Goal: Information Seeking & Learning: Check status

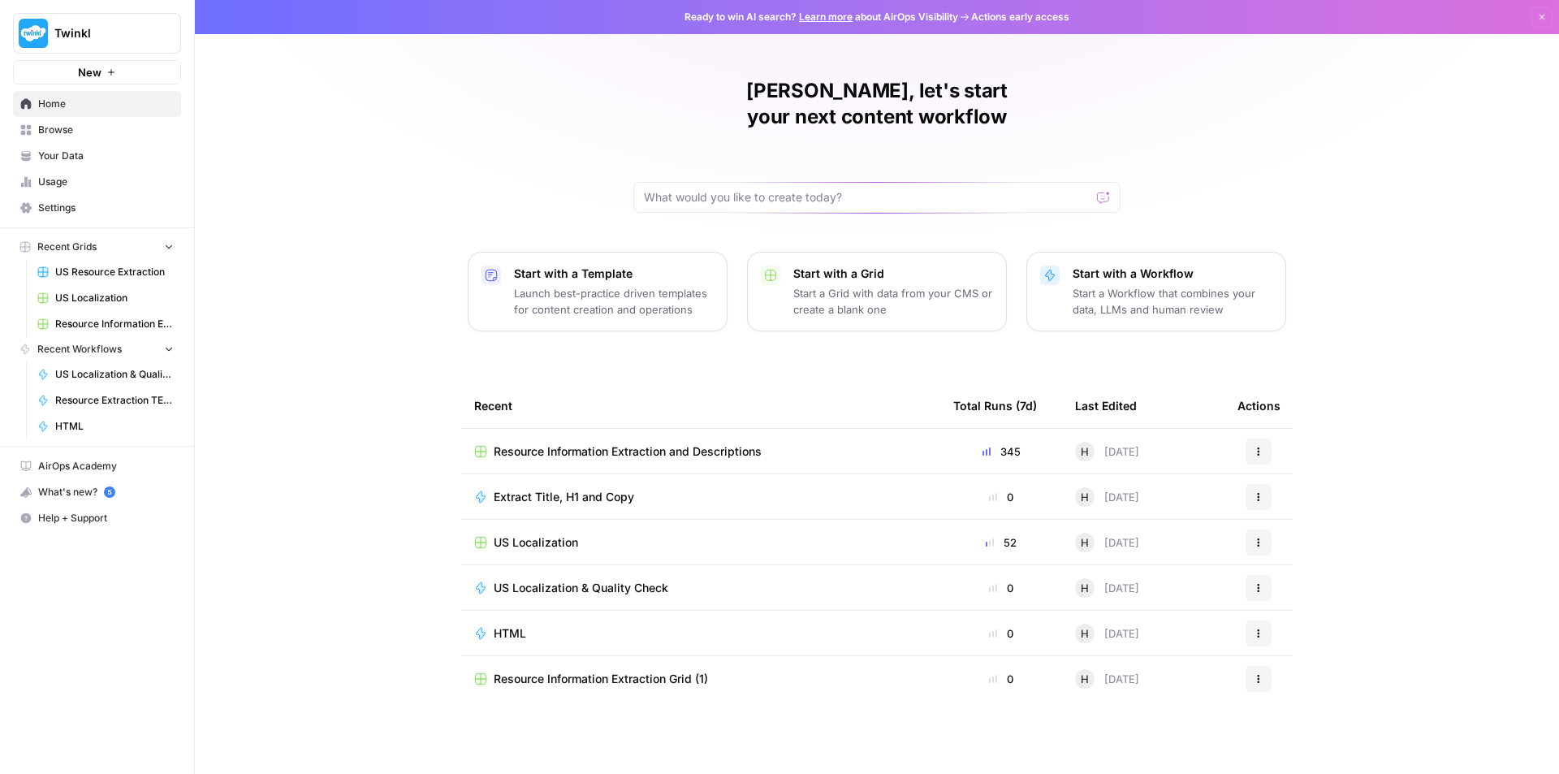
click at [83, 177] on span "Usage" at bounding box center [106, 182] width 136 height 15
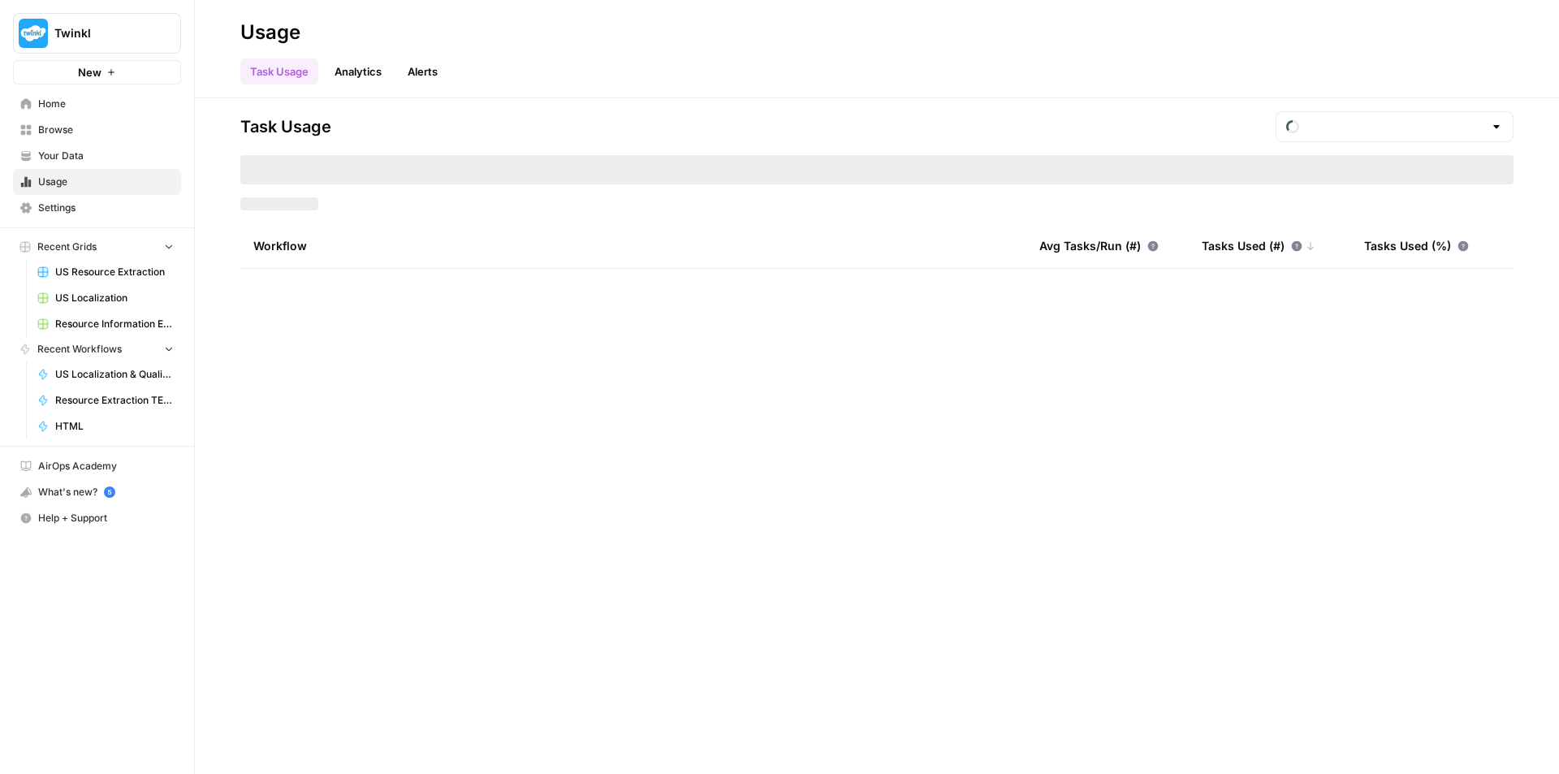
type input "September Tasks"
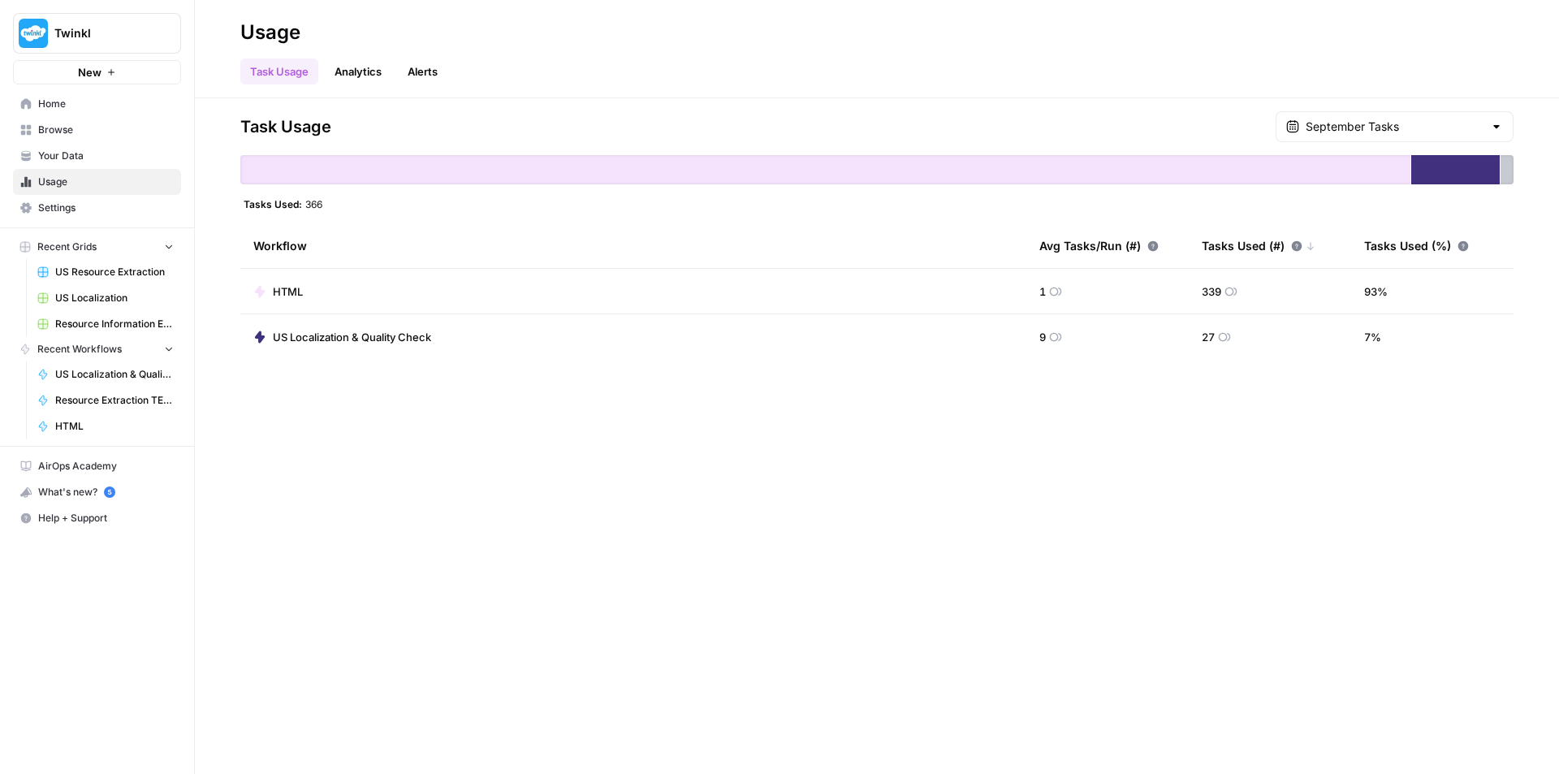
click at [413, 339] on span "US Localization & Quality Check" at bounding box center [352, 337] width 158 height 16
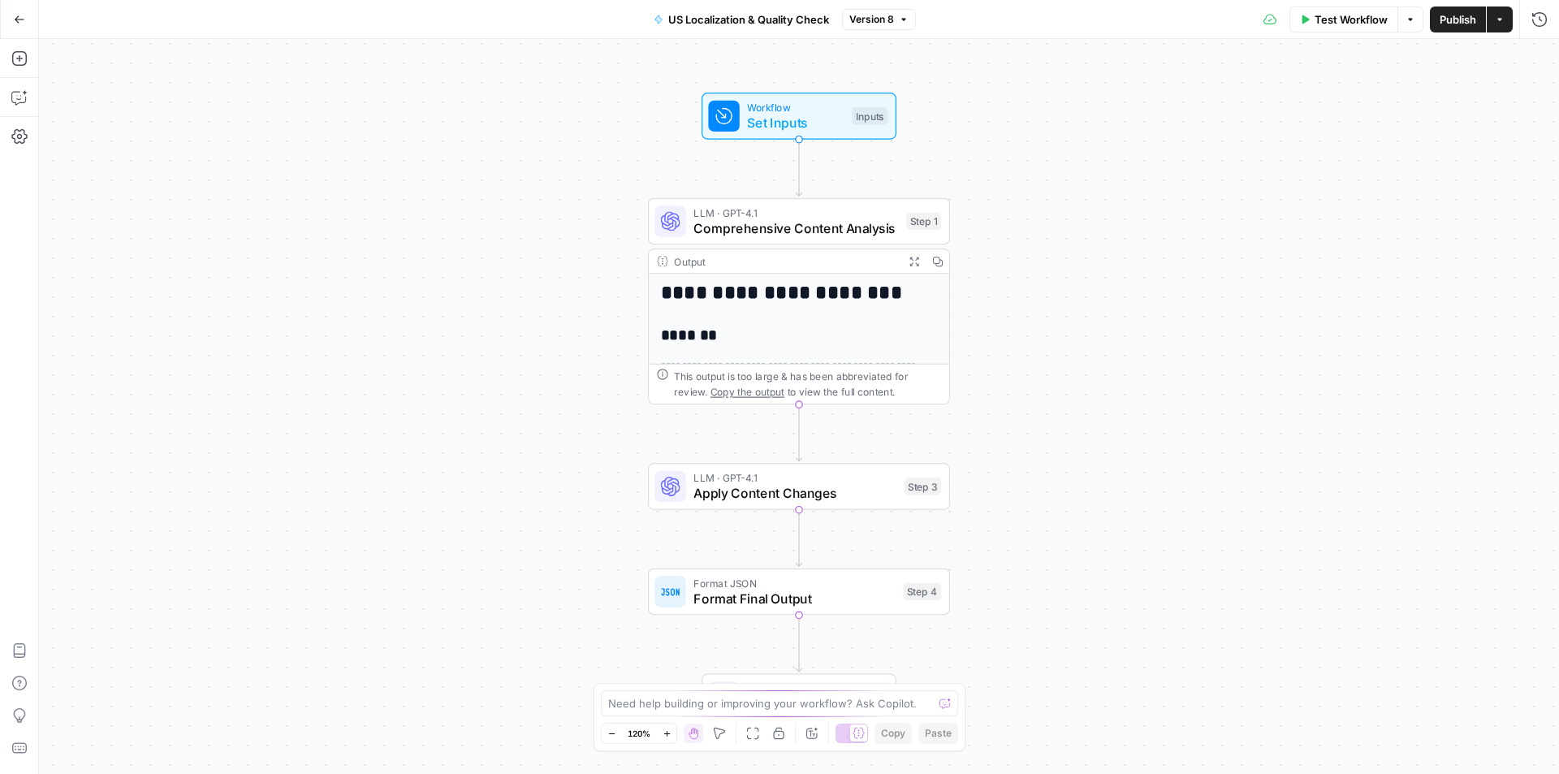
click at [14, 20] on icon "button" at bounding box center [19, 19] width 11 height 11
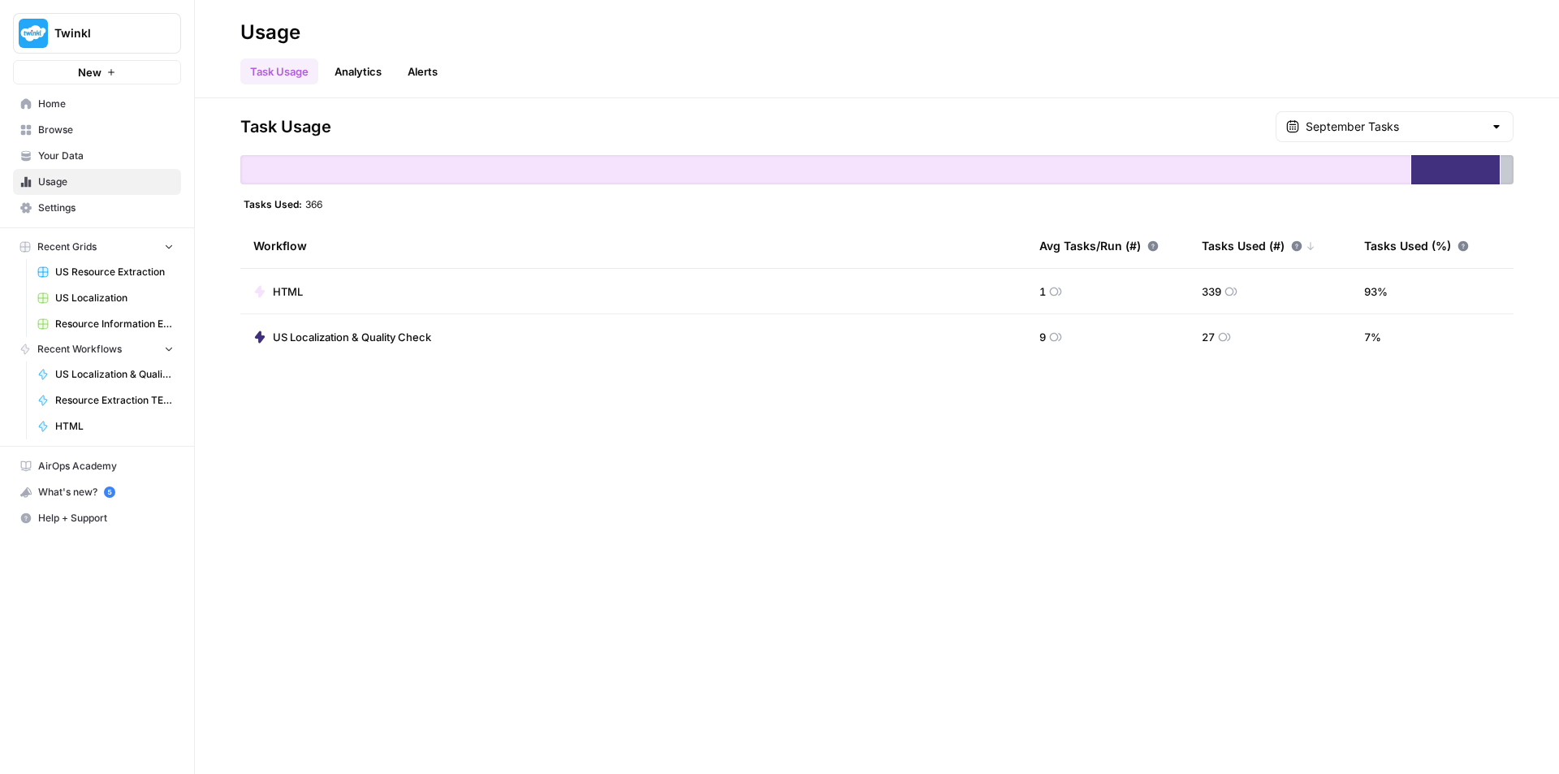
drag, startPoint x: 1396, startPoint y: 336, endPoint x: 949, endPoint y: 322, distance: 446.8
click at [949, 322] on tr "US Localization & Quality Check 9 27 7 %" at bounding box center [876, 336] width 1273 height 45
click at [1218, 431] on div "Task Usage September Tasks Tasks Used: 366 Workflow Avg Tasks/Run (#) Tasks Use…" at bounding box center [877, 436] width 1364 height 676
drag, startPoint x: 1038, startPoint y: 337, endPoint x: 1056, endPoint y: 337, distance: 18.7
click at [1052, 337] on td "9" at bounding box center [1107, 336] width 162 height 45
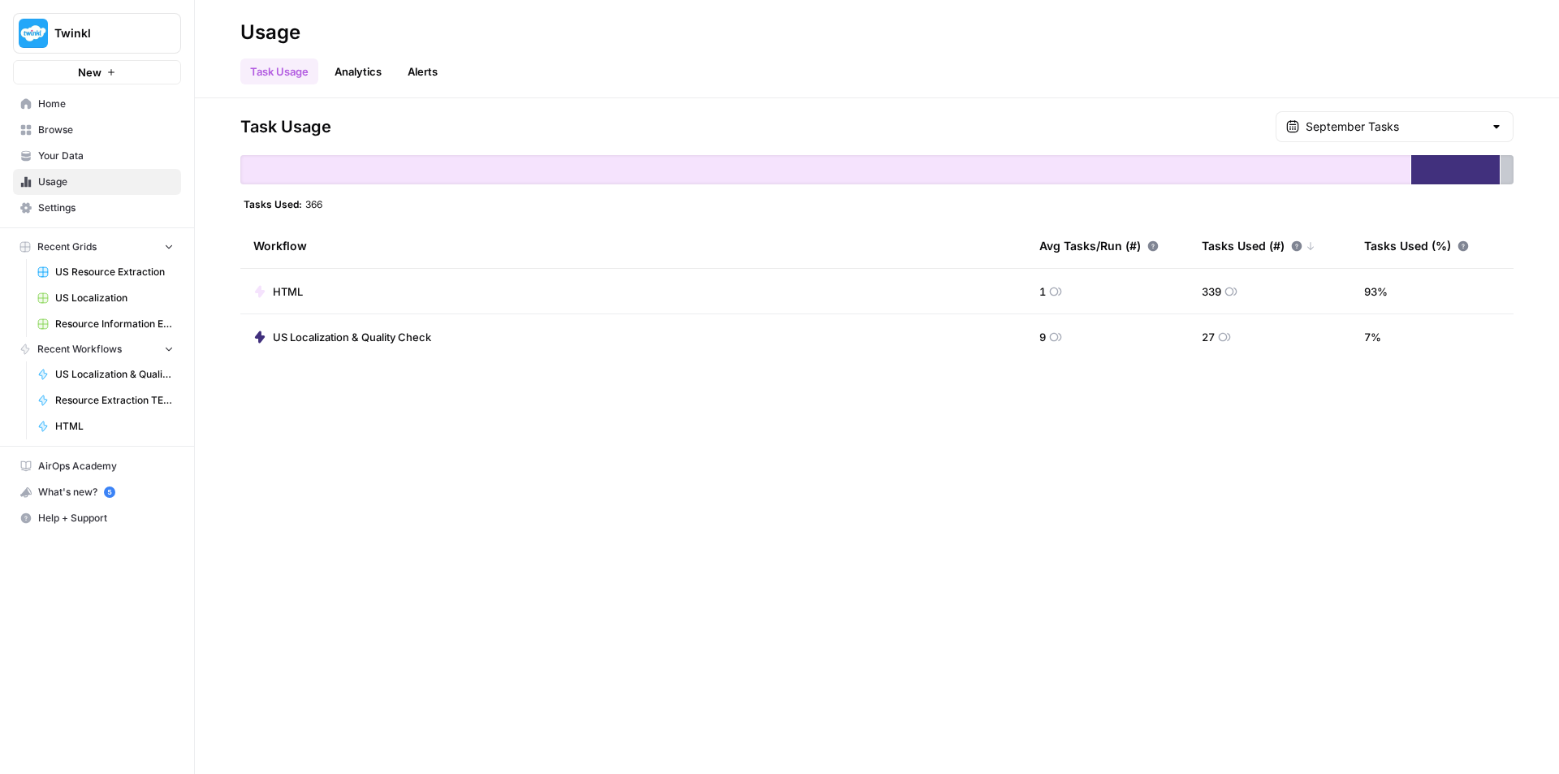
click at [1138, 451] on div "Task Usage September Tasks Tasks Used: 366 Workflow Avg Tasks/Run (#) Tasks Use…" at bounding box center [877, 436] width 1364 height 676
click at [1245, 334] on td "27" at bounding box center [1270, 336] width 162 height 45
